Goal: Task Accomplishment & Management: Manage account settings

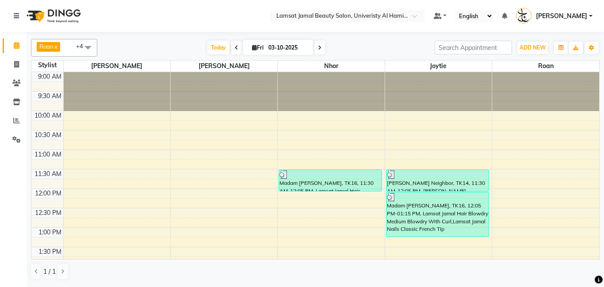
click at [318, 47] on icon at bounding box center [320, 47] width 4 height 5
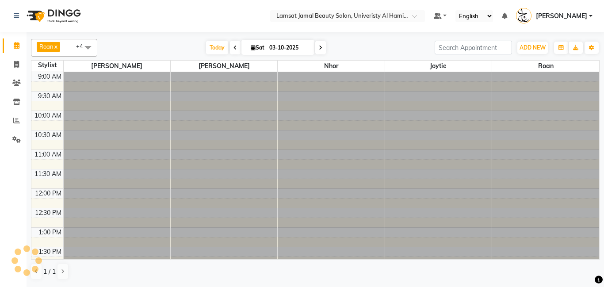
type input "04-10-2025"
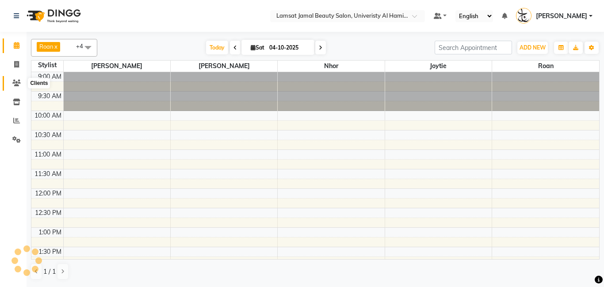
click at [18, 83] on icon at bounding box center [16, 83] width 8 height 7
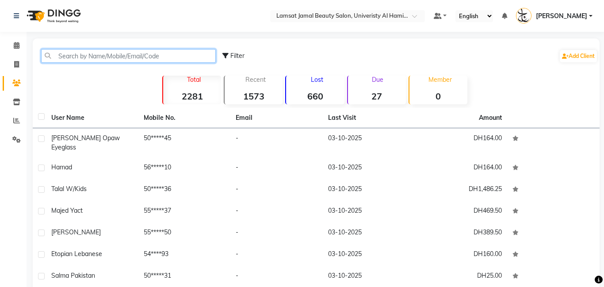
click at [86, 58] on input "text" at bounding box center [128, 56] width 175 height 14
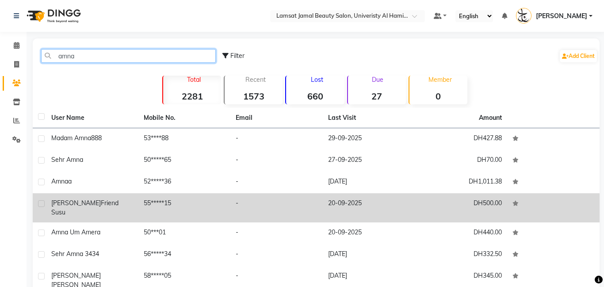
scroll to position [96, 0]
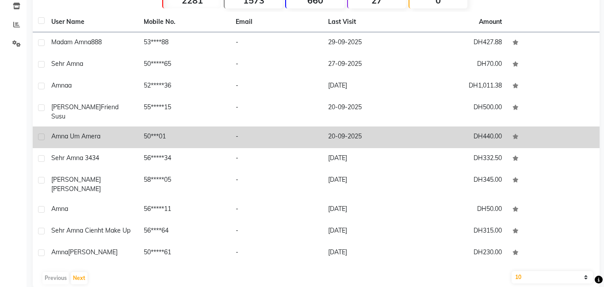
click at [315, 132] on td "-" at bounding box center [276, 138] width 92 height 22
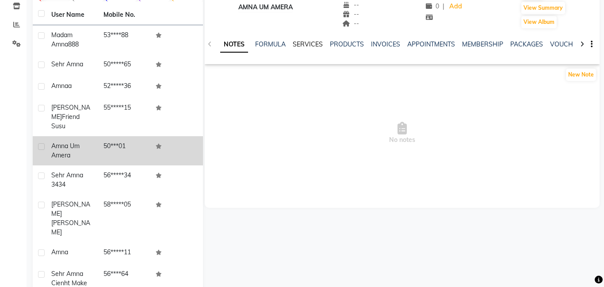
click at [312, 46] on link "SERVICES" at bounding box center [308, 44] width 30 height 8
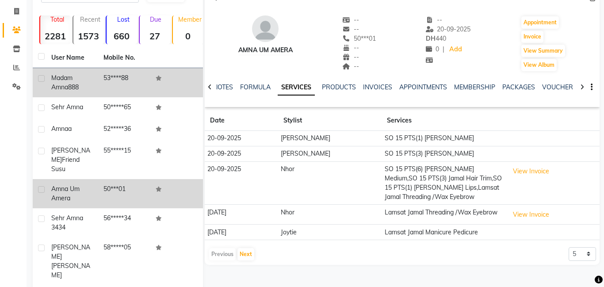
scroll to position [16, 0]
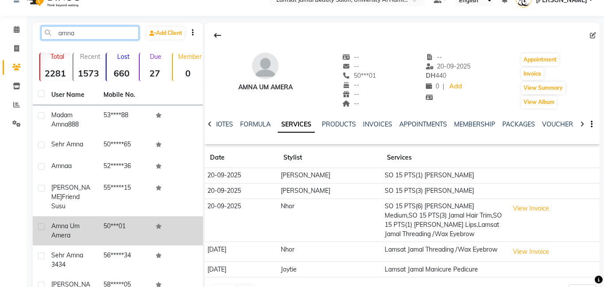
click at [107, 29] on input "amna" at bounding box center [90, 33] width 98 height 14
type input "a"
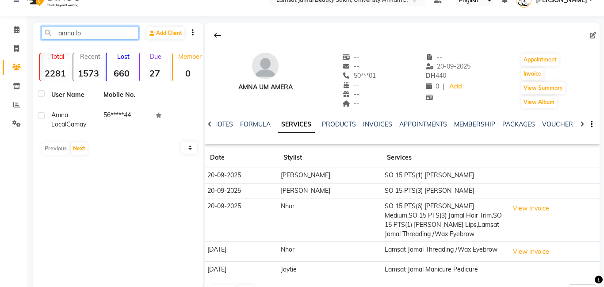
scroll to position [12, 0]
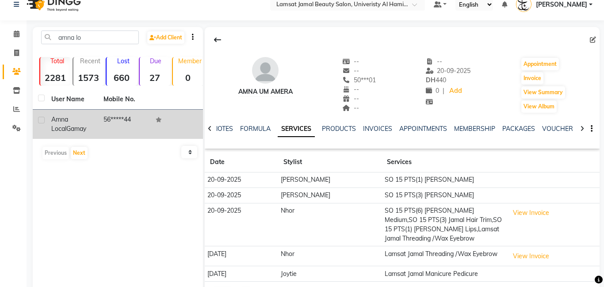
click at [95, 120] on td "Amna local Gamay" at bounding box center [72, 124] width 52 height 29
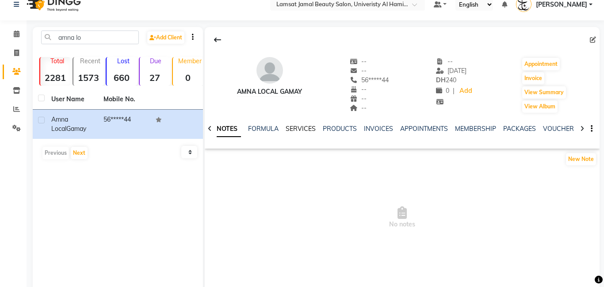
click at [307, 129] on link "SERVICES" at bounding box center [301, 129] width 30 height 8
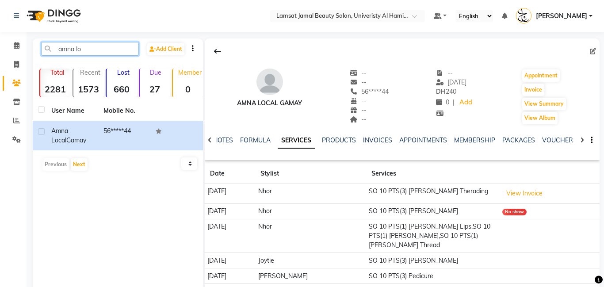
click at [94, 48] on input "amna lo" at bounding box center [90, 49] width 98 height 14
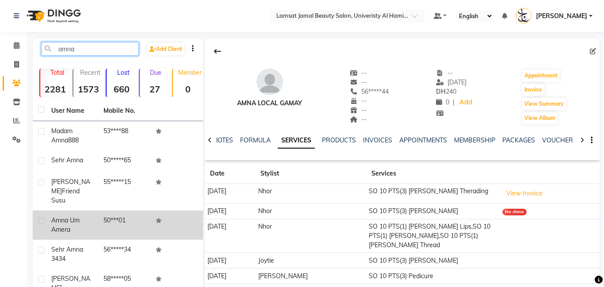
type input "amna"
click at [124, 219] on td "50***01" at bounding box center [124, 225] width 52 height 29
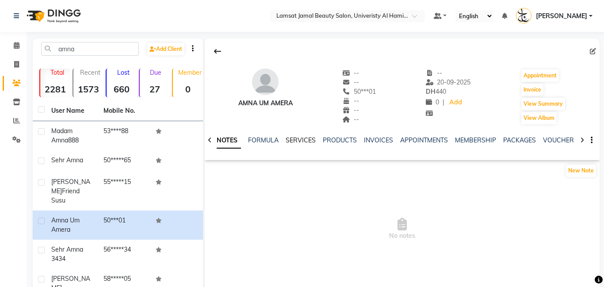
click at [295, 140] on link "SERVICES" at bounding box center [301, 140] width 30 height 8
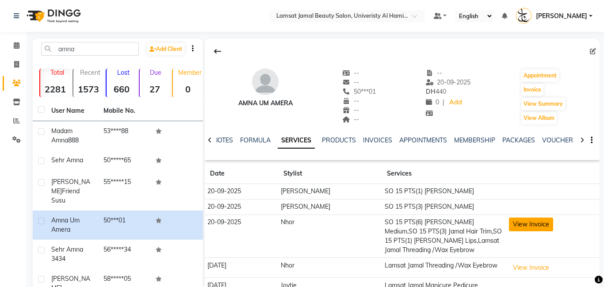
click at [522, 224] on button "View Invoice" at bounding box center [531, 225] width 44 height 14
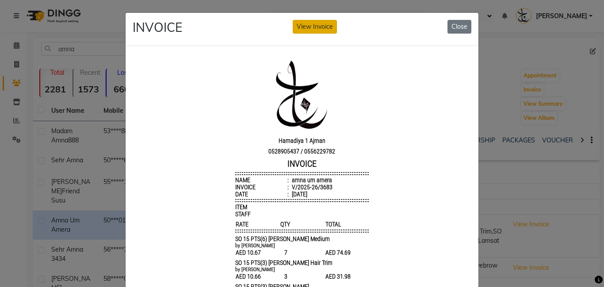
click at [307, 32] on button "View Invoice" at bounding box center [315, 27] width 44 height 14
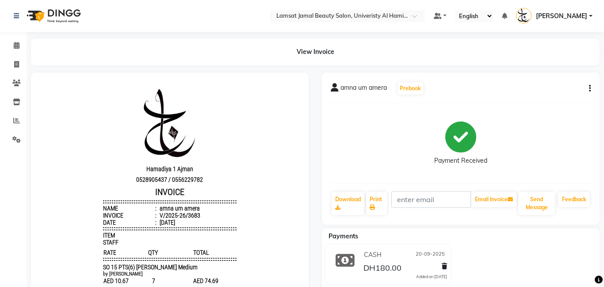
click at [591, 89] on icon "button" at bounding box center [590, 88] width 2 height 0
click at [539, 92] on div "Edit Item Staff" at bounding box center [546, 93] width 61 height 11
select select
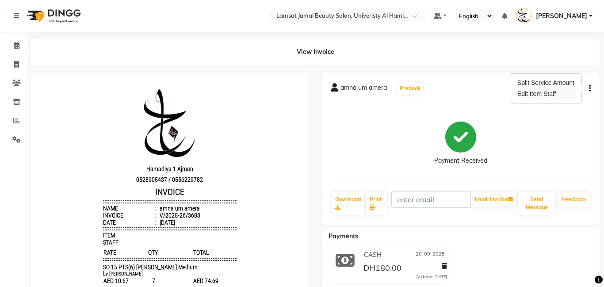
select select
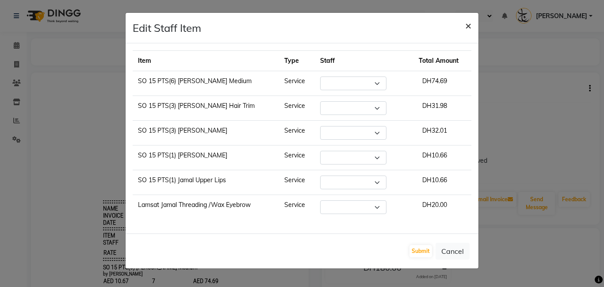
select select "79907"
select select "79902"
select select "79901"
select select "79907"
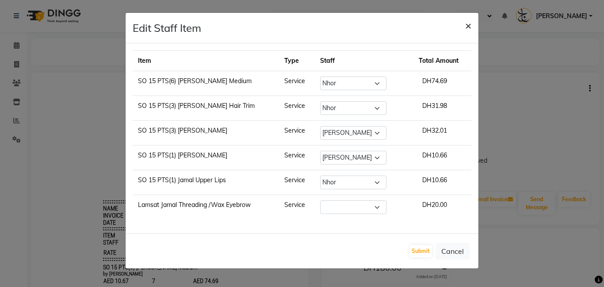
select select "79907"
click at [470, 25] on span "×" at bounding box center [468, 25] width 6 height 13
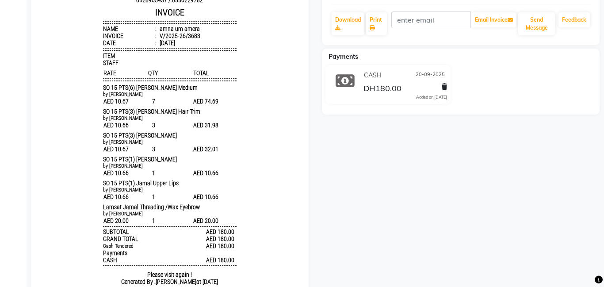
scroll to position [179, 0]
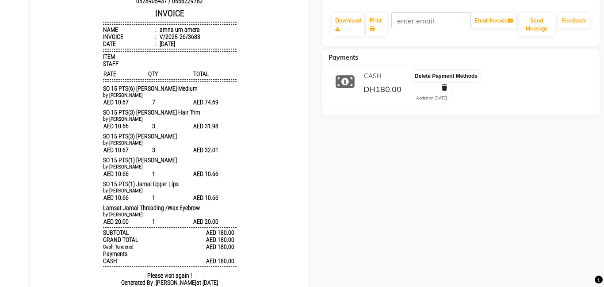
click at [445, 88] on icon at bounding box center [444, 87] width 5 height 6
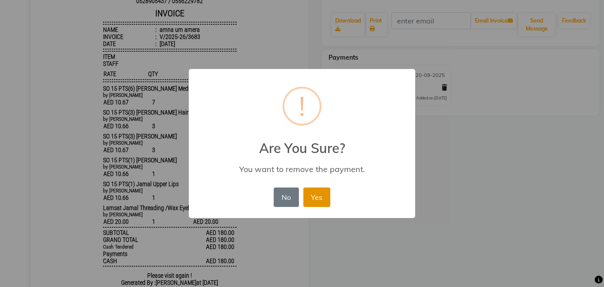
click at [312, 199] on button "Yes" at bounding box center [316, 197] width 27 height 19
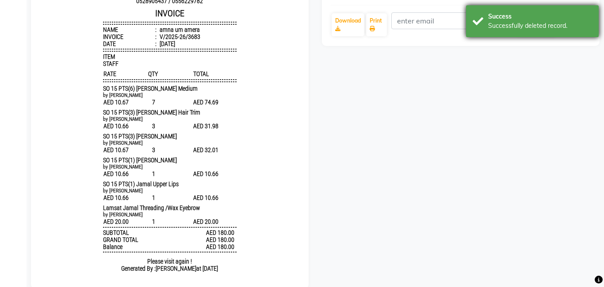
click at [506, 27] on div "Successfully deleted record." at bounding box center [540, 25] width 104 height 9
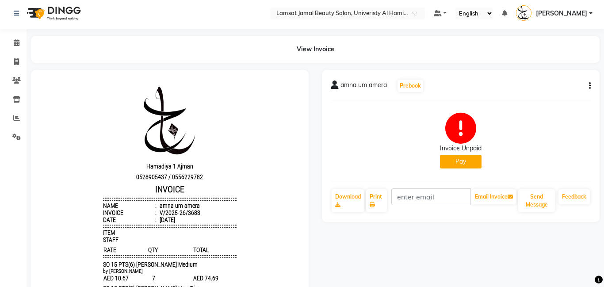
scroll to position [0, 0]
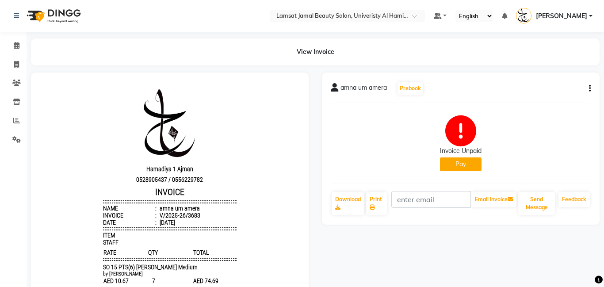
click at [467, 167] on button "Pay" at bounding box center [461, 164] width 42 height 14
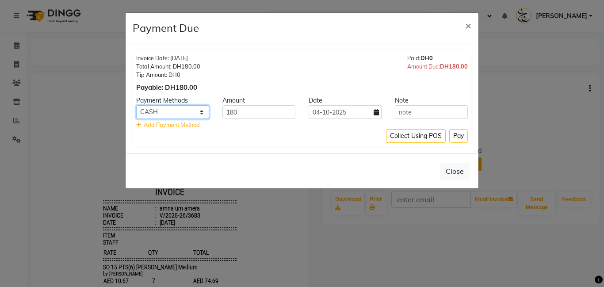
click at [204, 110] on select "ONLINE CARD CASH" at bounding box center [172, 112] width 73 height 14
select select "3"
click at [136, 105] on select "ONLINE CARD CASH" at bounding box center [172, 112] width 73 height 14
click at [465, 136] on button "Pay" at bounding box center [458, 136] width 19 height 14
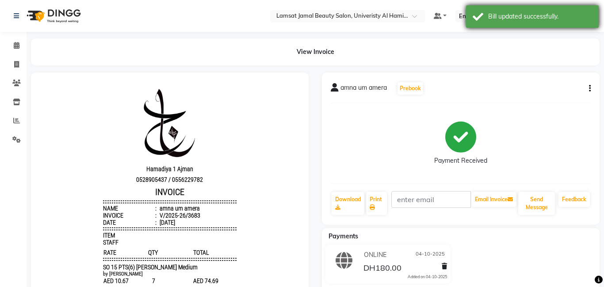
click at [509, 19] on div "Bill updated successfully." at bounding box center [540, 16] width 104 height 9
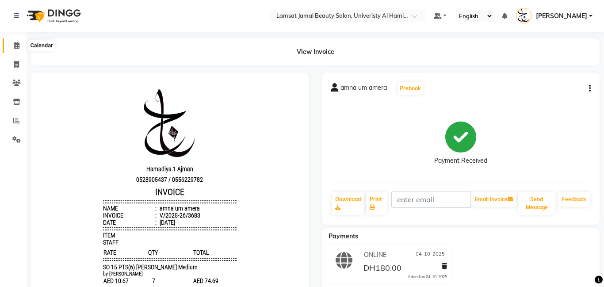
click at [19, 46] on icon at bounding box center [17, 45] width 6 height 7
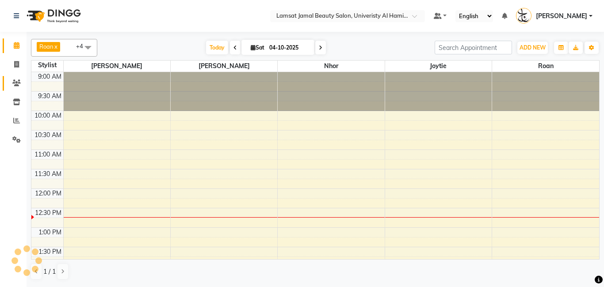
click at [17, 83] on icon at bounding box center [16, 83] width 8 height 7
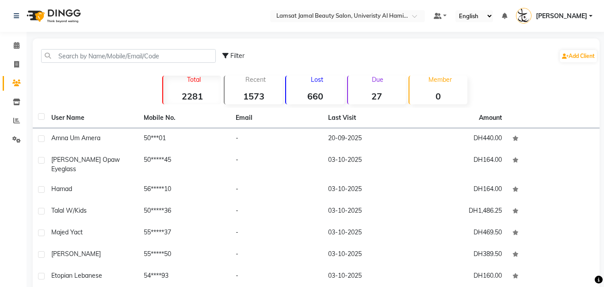
click at [383, 98] on strong "27" at bounding box center [377, 96] width 58 height 11
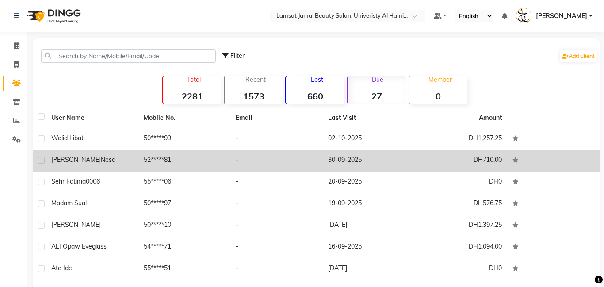
click at [310, 158] on td "-" at bounding box center [276, 161] width 92 height 22
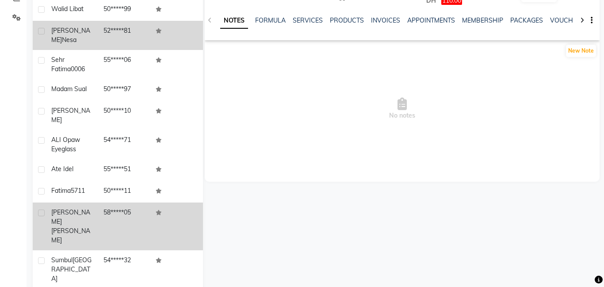
scroll to position [127, 0]
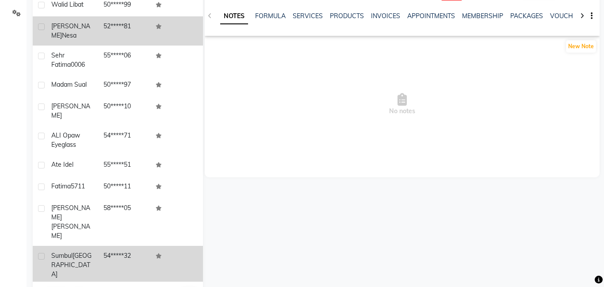
click at [83, 251] on div "Sumbul [GEOGRAPHIC_DATA]" at bounding box center [72, 265] width 42 height 28
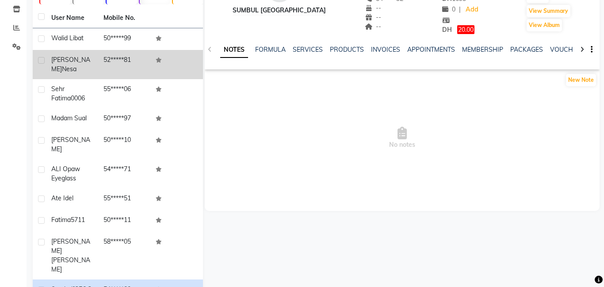
scroll to position [127, 0]
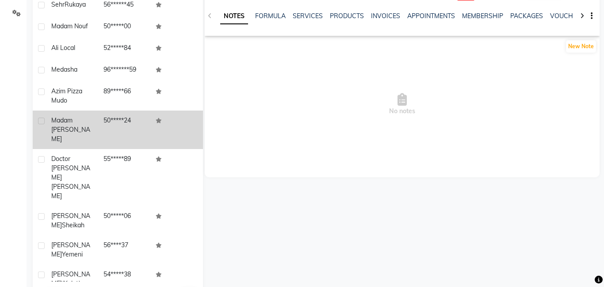
scroll to position [61, 0]
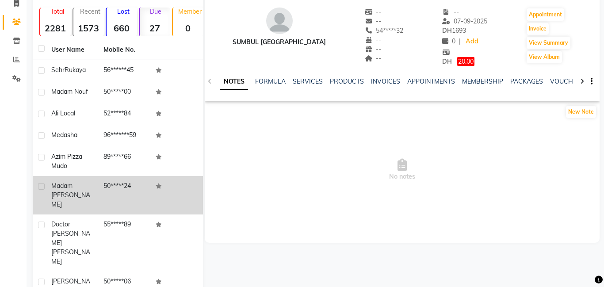
click at [100, 186] on td "50*****24" at bounding box center [124, 195] width 52 height 38
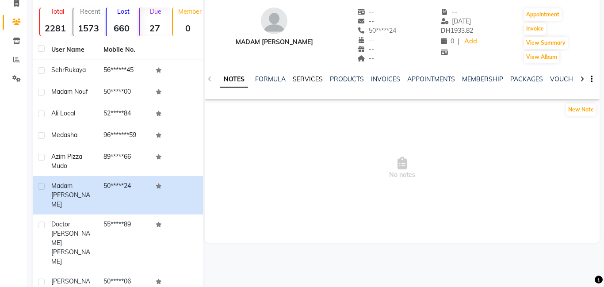
click at [314, 79] on link "SERVICES" at bounding box center [308, 79] width 30 height 8
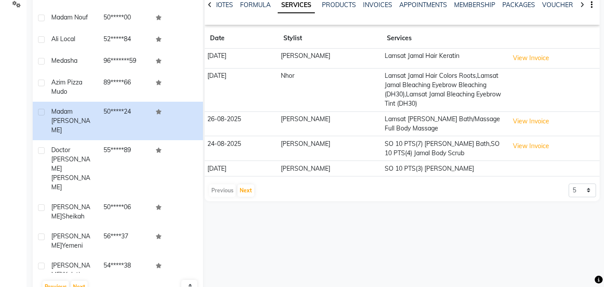
scroll to position [136, 0]
click at [243, 184] on button "Next" at bounding box center [246, 190] width 17 height 12
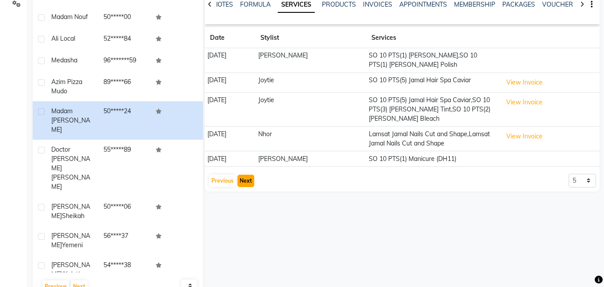
click at [243, 181] on button "Next" at bounding box center [246, 181] width 17 height 12
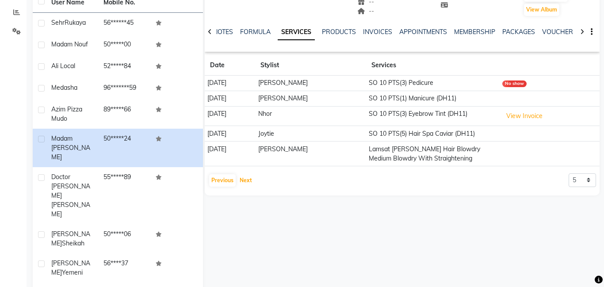
scroll to position [104, 0]
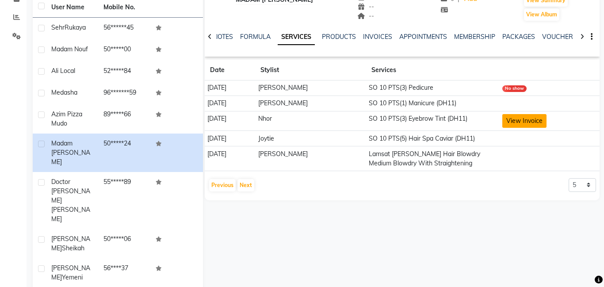
click at [526, 127] on button "View Invoice" at bounding box center [524, 121] width 44 height 14
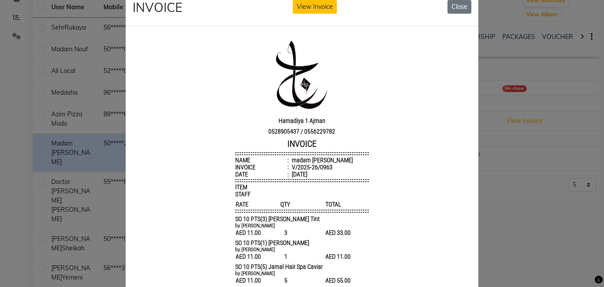
scroll to position [0, 0]
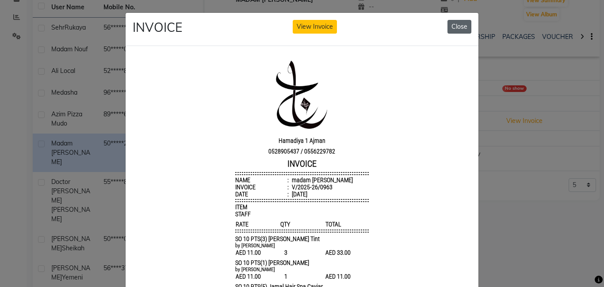
click at [456, 28] on button "Close" at bounding box center [460, 27] width 24 height 14
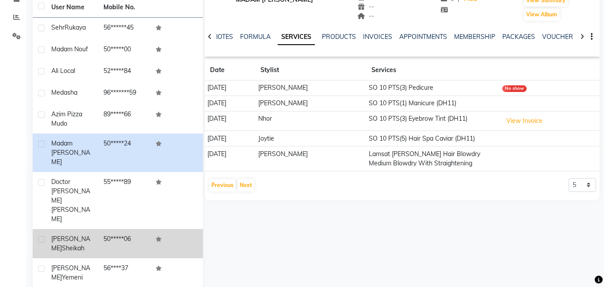
click at [96, 229] on td "[PERSON_NAME]" at bounding box center [72, 243] width 52 height 29
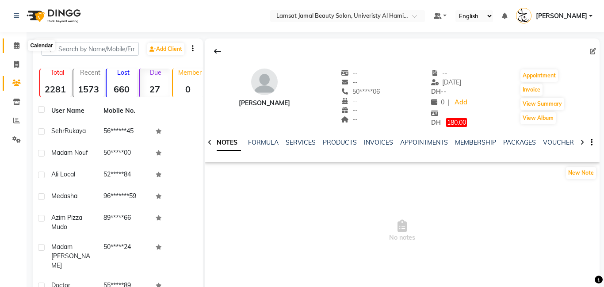
drag, startPoint x: 15, startPoint y: 49, endPoint x: 34, endPoint y: 2, distance: 50.6
click at [15, 48] on span at bounding box center [16, 46] width 15 height 10
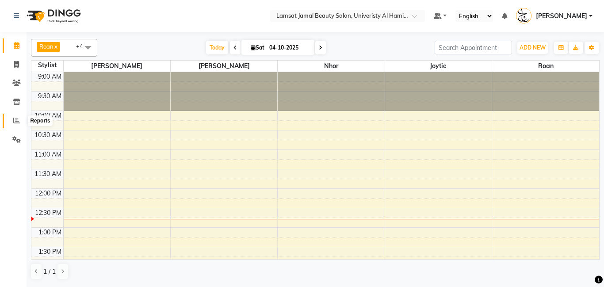
click at [18, 122] on icon at bounding box center [16, 120] width 7 height 7
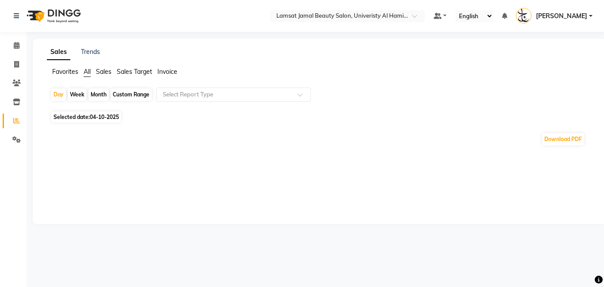
click at [99, 117] on span "04-10-2025" at bounding box center [104, 117] width 29 height 7
select select "10"
select select "2025"
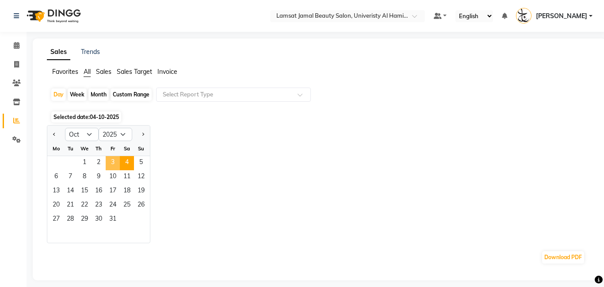
click at [115, 161] on span "3" at bounding box center [113, 163] width 14 height 14
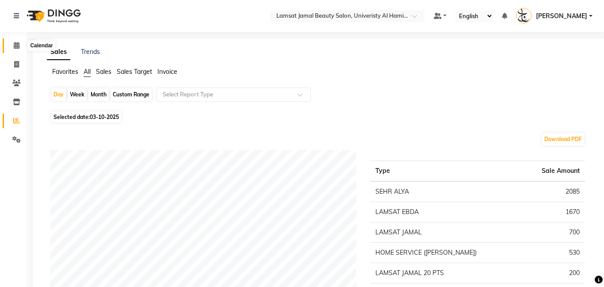
click at [19, 45] on span at bounding box center [16, 46] width 15 height 10
